Goal: Navigation & Orientation: Find specific page/section

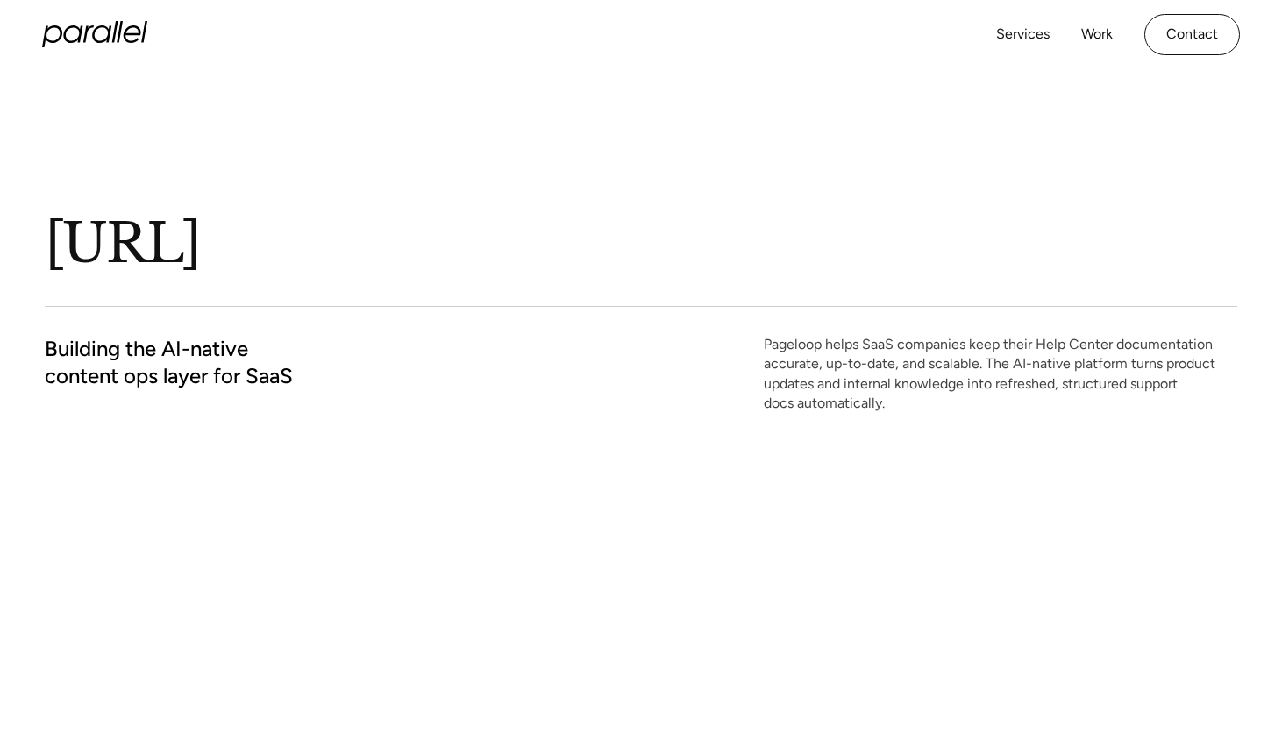
click at [83, 39] on icon at bounding box center [88, 34] width 11 height 18
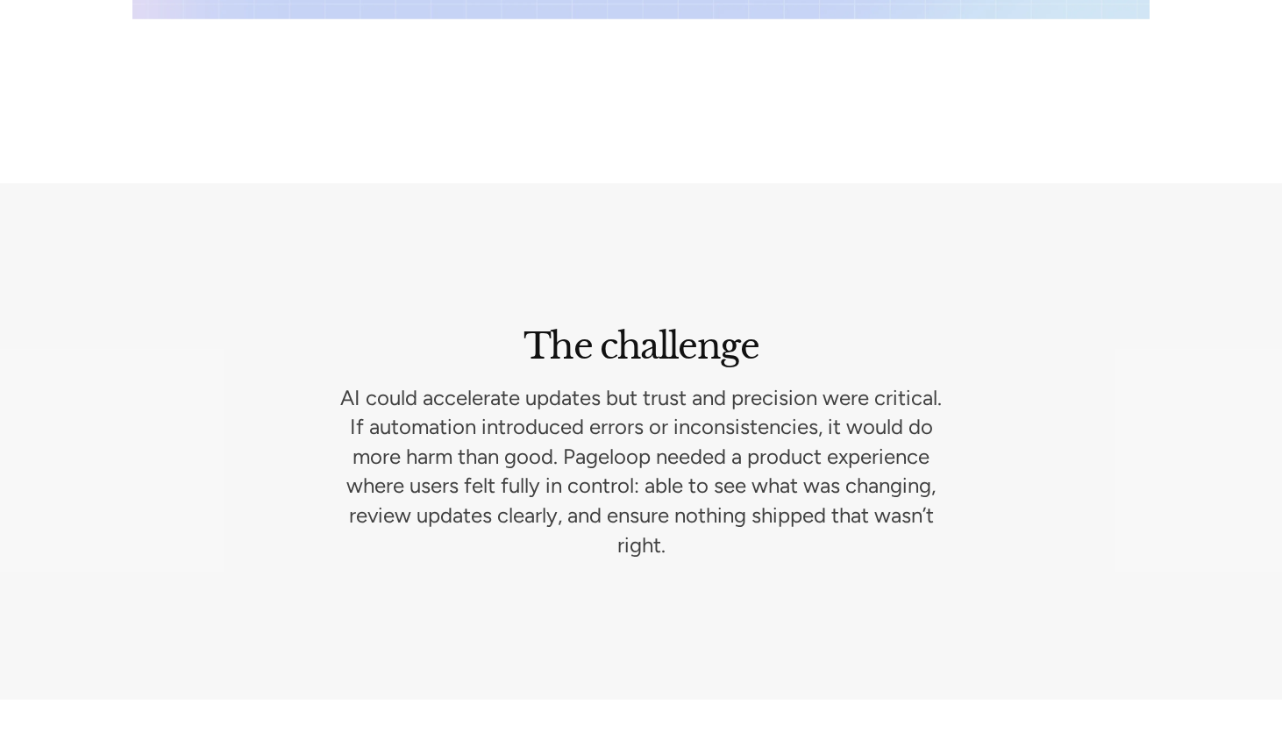
scroll to position [2355, 0]
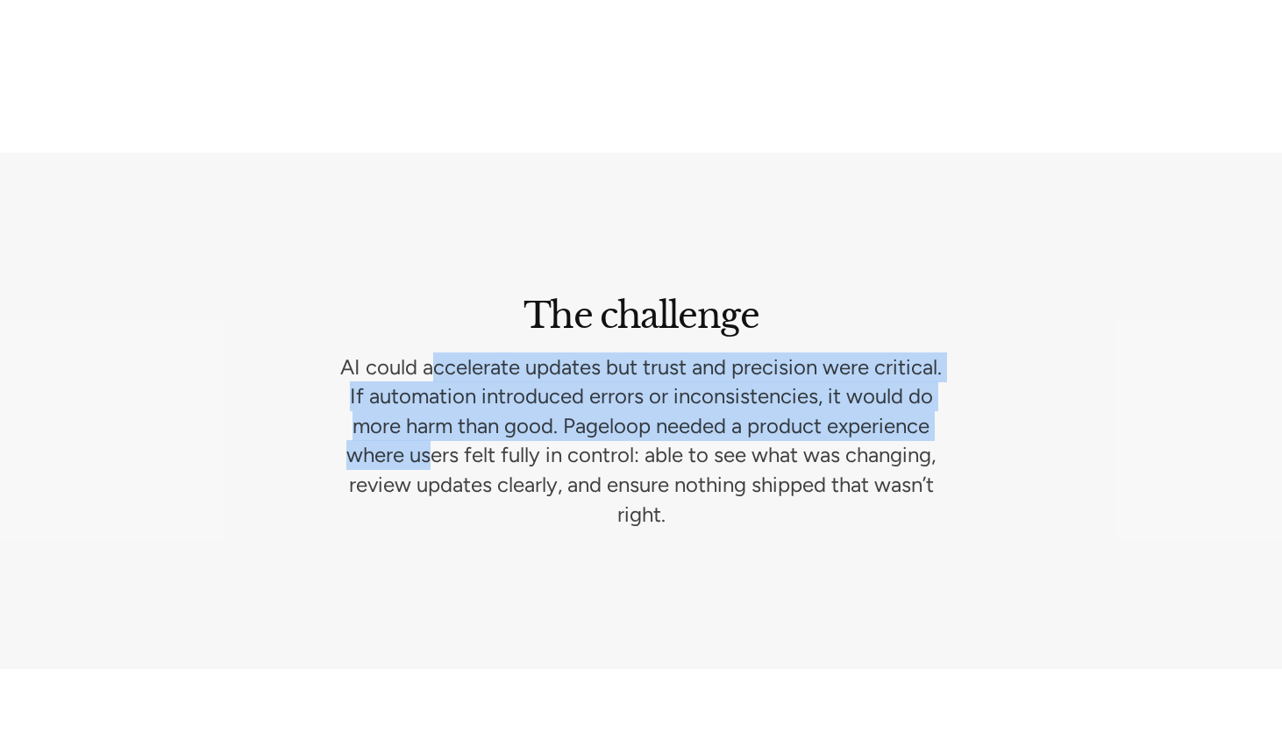
drag, startPoint x: 467, startPoint y: 366, endPoint x: 558, endPoint y: 460, distance: 130.2
click at [558, 460] on p "AI could accelerate updates but trust and precision were critical. If automatio…" at bounding box center [640, 440] width 603 height 177
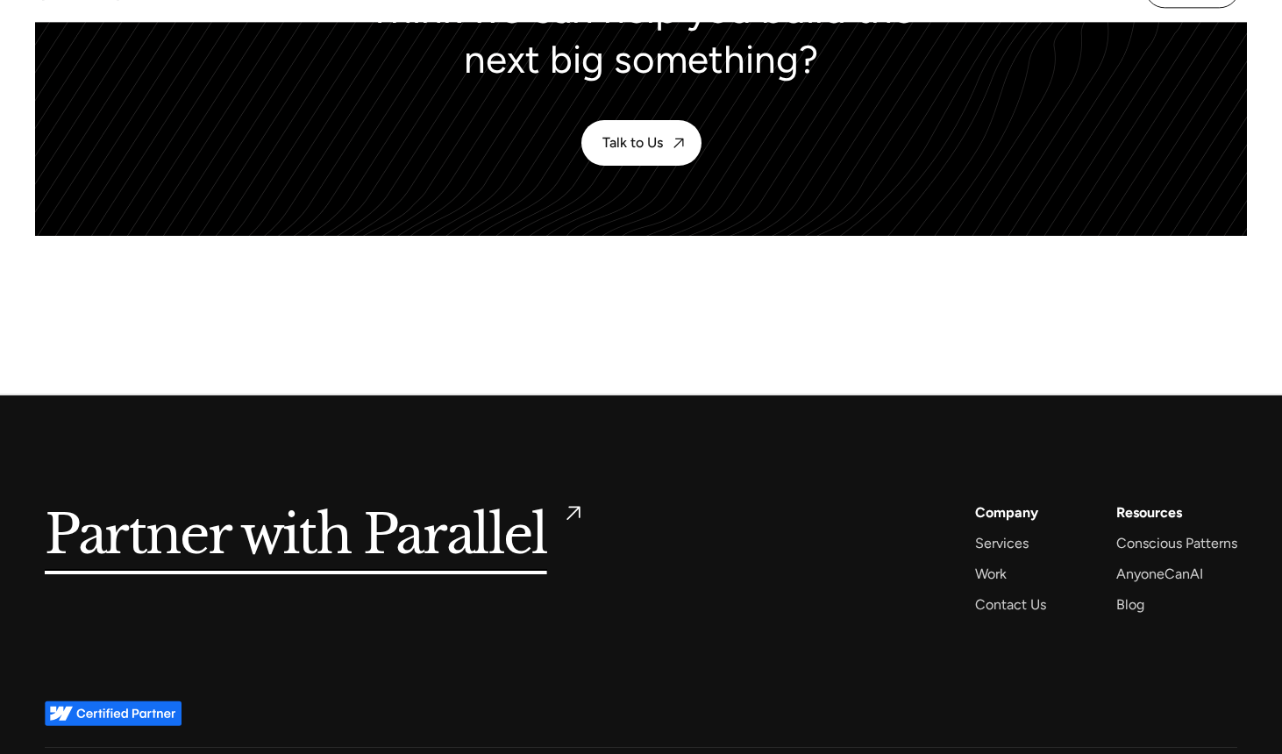
scroll to position [7925, 0]
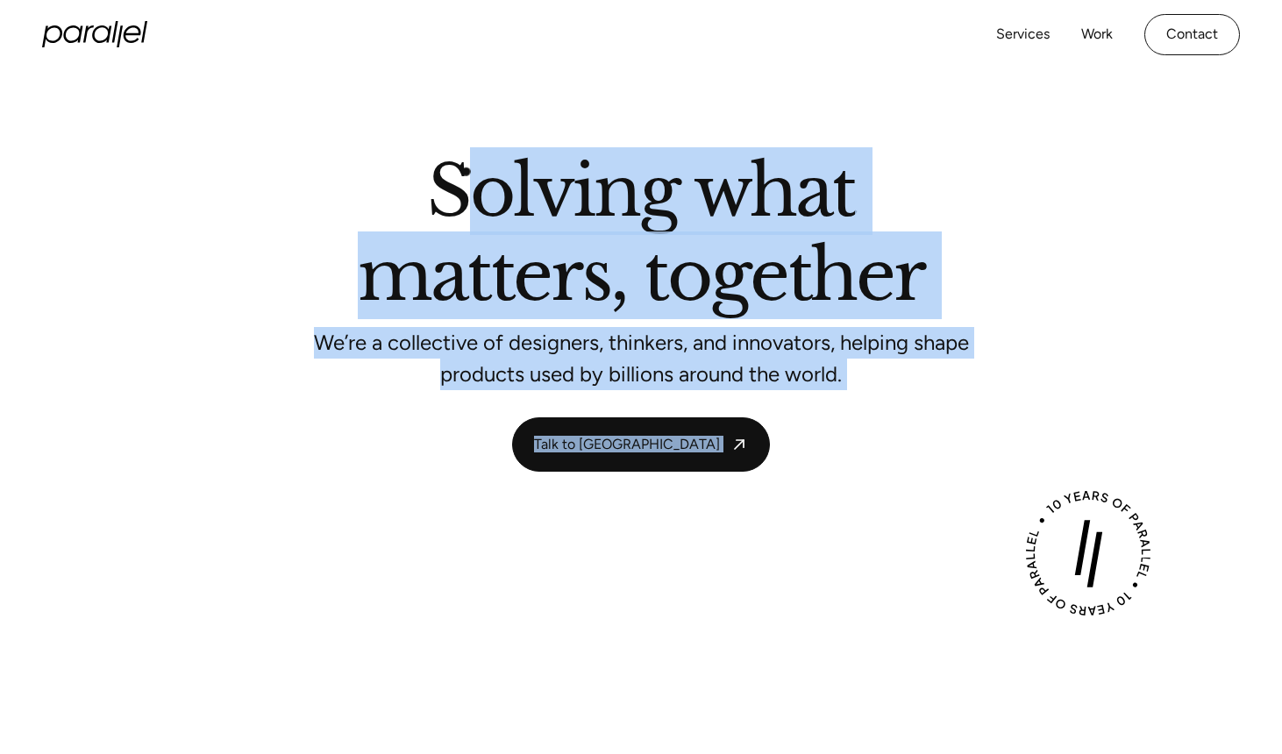
drag, startPoint x: 466, startPoint y: 171, endPoint x: 668, endPoint y: 403, distance: 307.6
click at [668, 403] on div "Solving what matters, together We’re a collective of designers, thinkers, and i…" at bounding box center [641, 314] width 1192 height 315
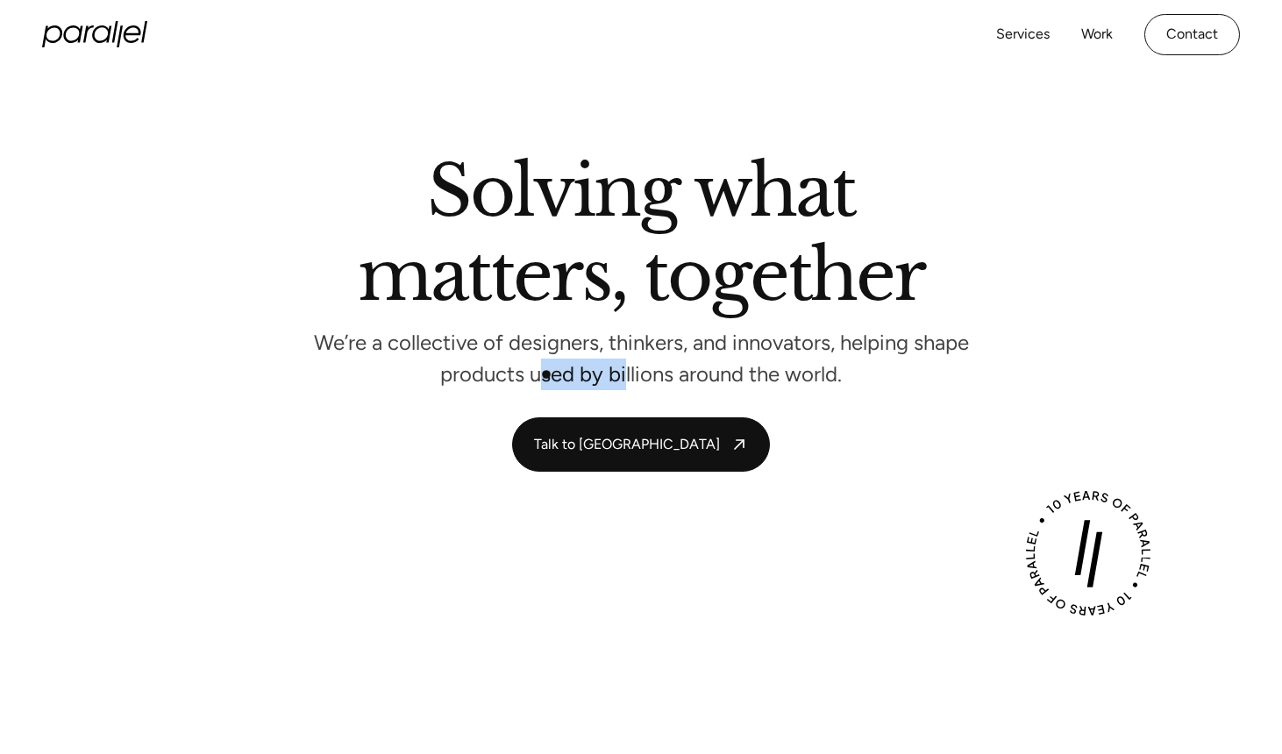
drag, startPoint x: 545, startPoint y: 374, endPoint x: 626, endPoint y: 370, distance: 80.8
click at [626, 370] on p "We’re a collective of designers, thinkers, and innovators, helping shape produc…" at bounding box center [641, 359] width 658 height 46
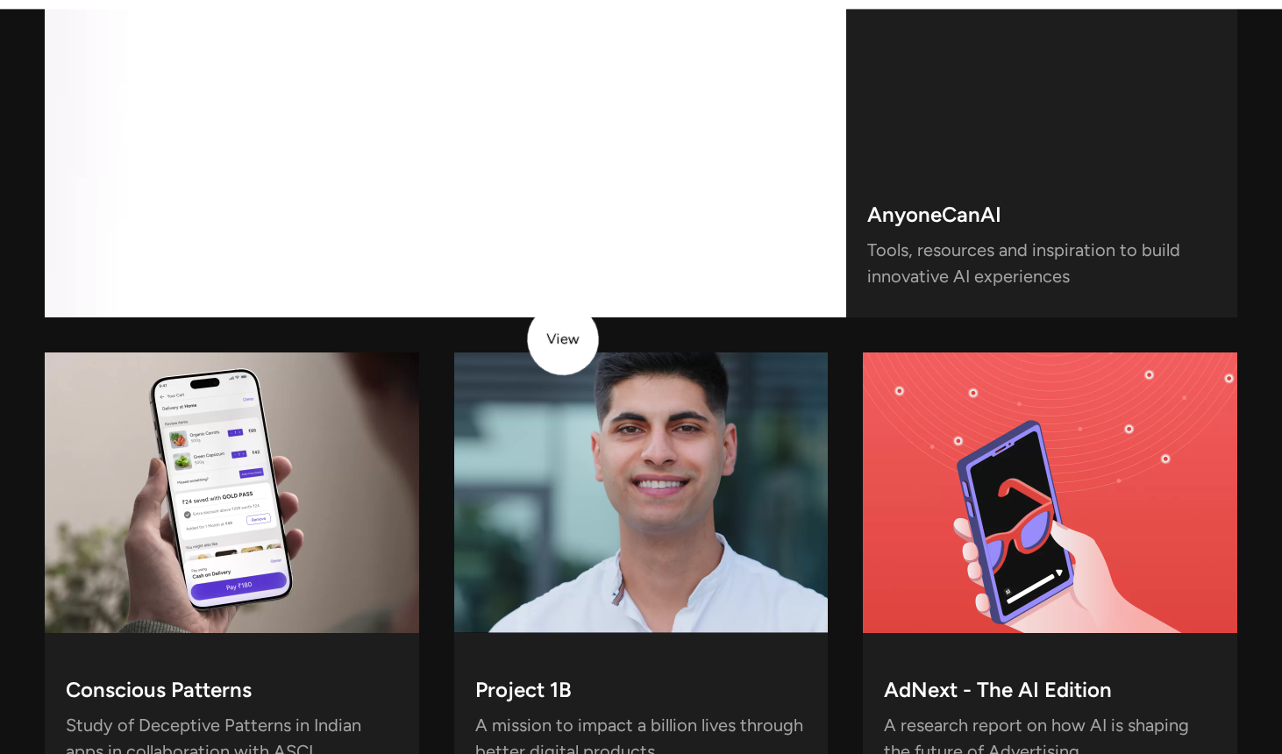
scroll to position [4898, 0]
